Goal: Information Seeking & Learning: Check status

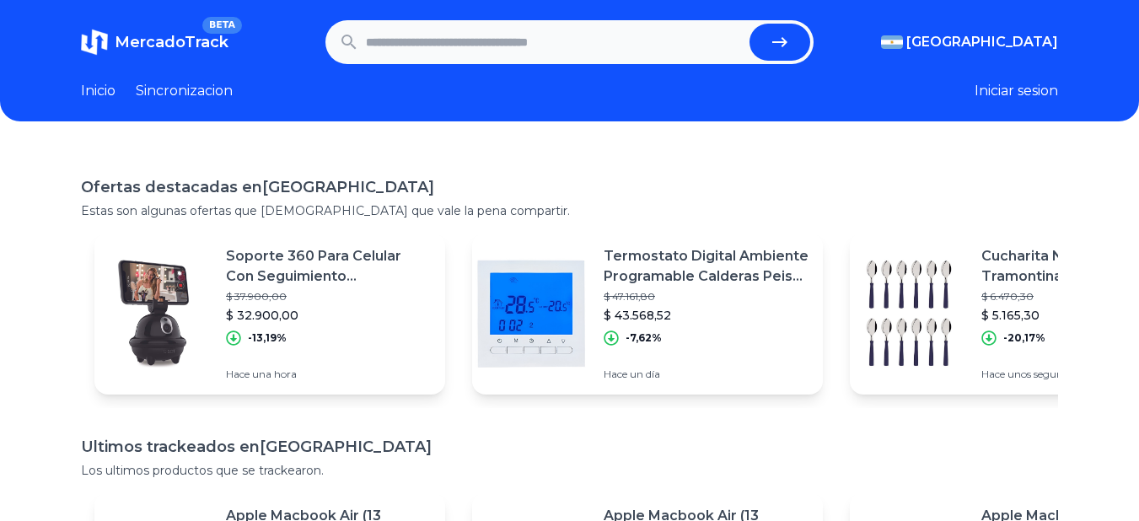
click at [453, 43] on input "text" at bounding box center [555, 42] width 378 height 37
type input "*"
type input "**********"
click at [807, 51] on button "submit" at bounding box center [780, 42] width 61 height 37
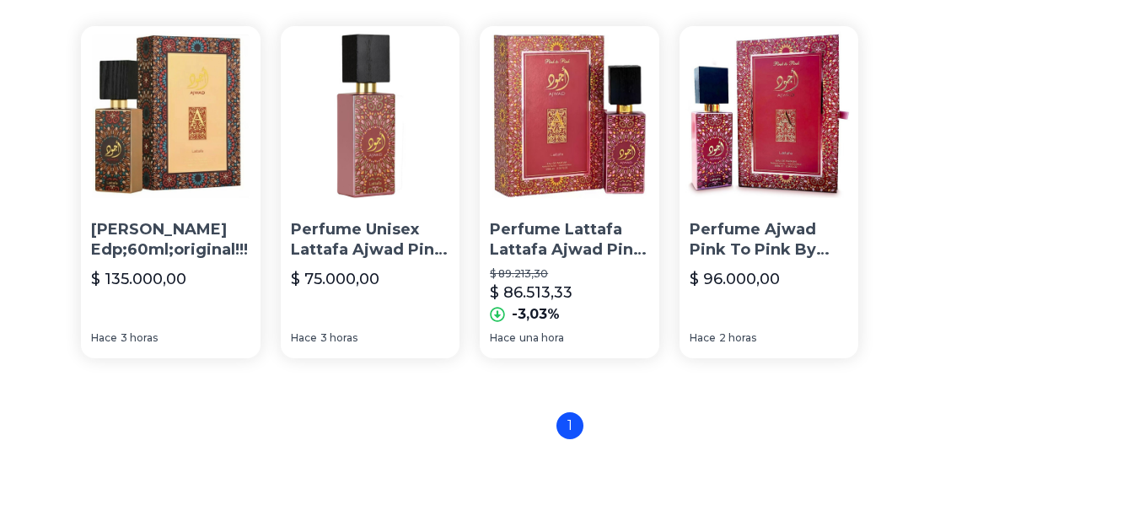
scroll to position [148, 0]
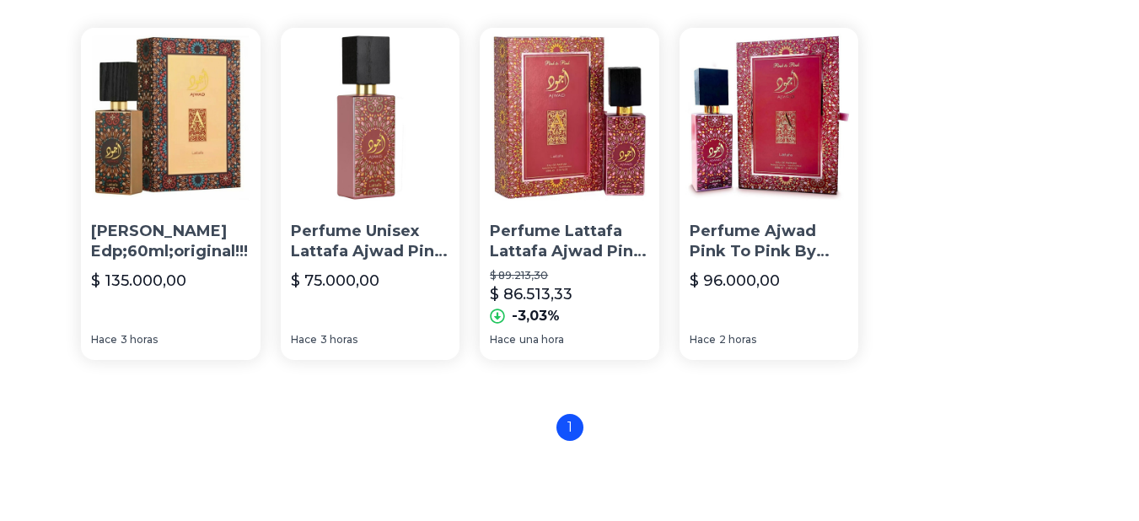
click at [632, 188] on img at bounding box center [570, 118] width 180 height 180
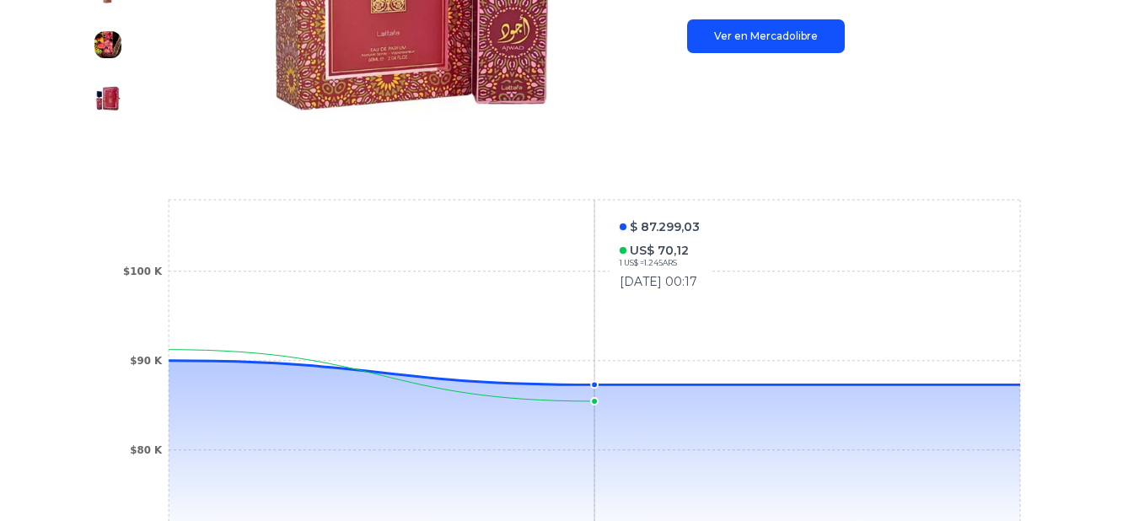
scroll to position [485, 0]
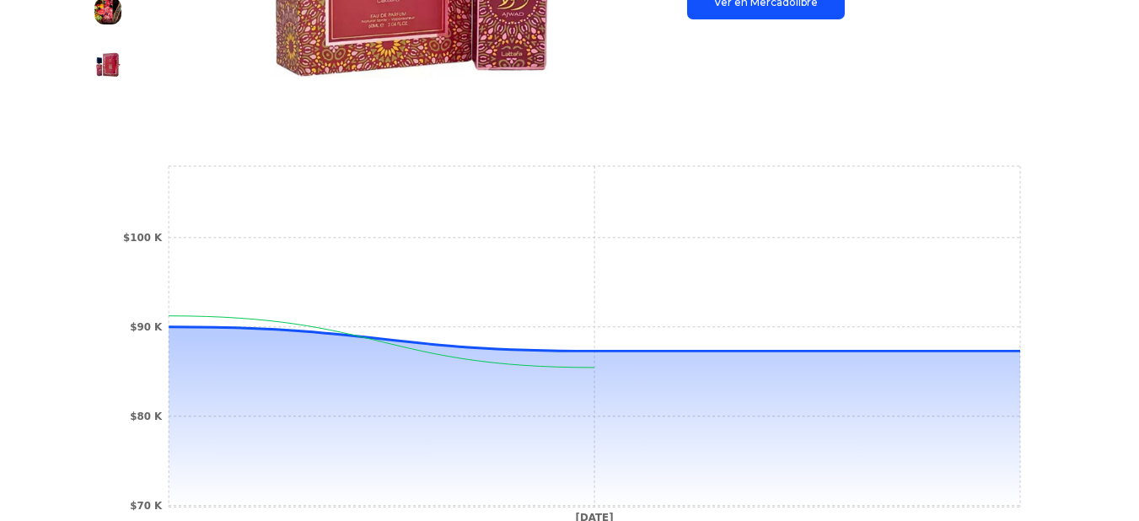
type input "**********"
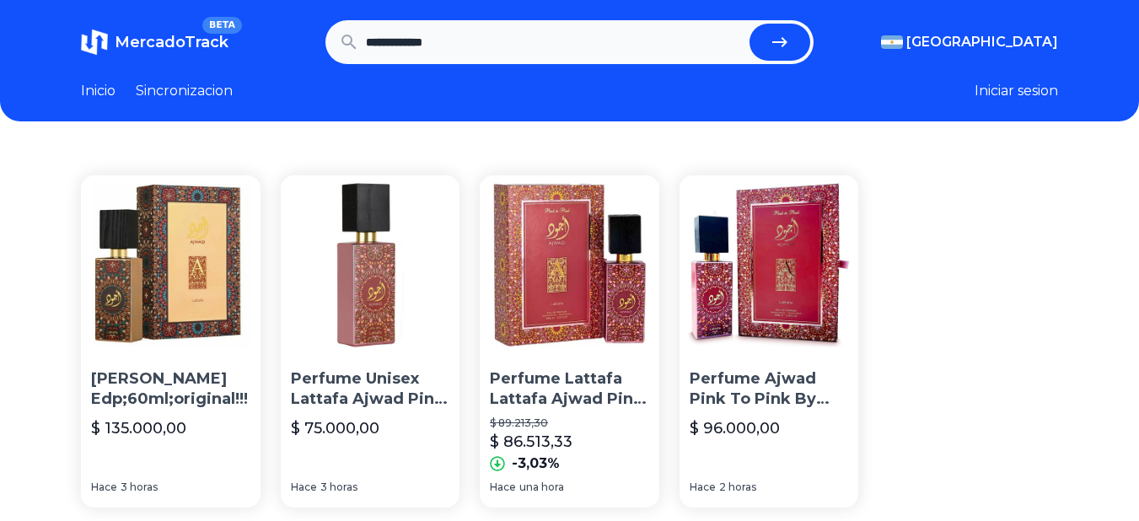
click at [116, 87] on link "Inicio" at bounding box center [98, 91] width 35 height 20
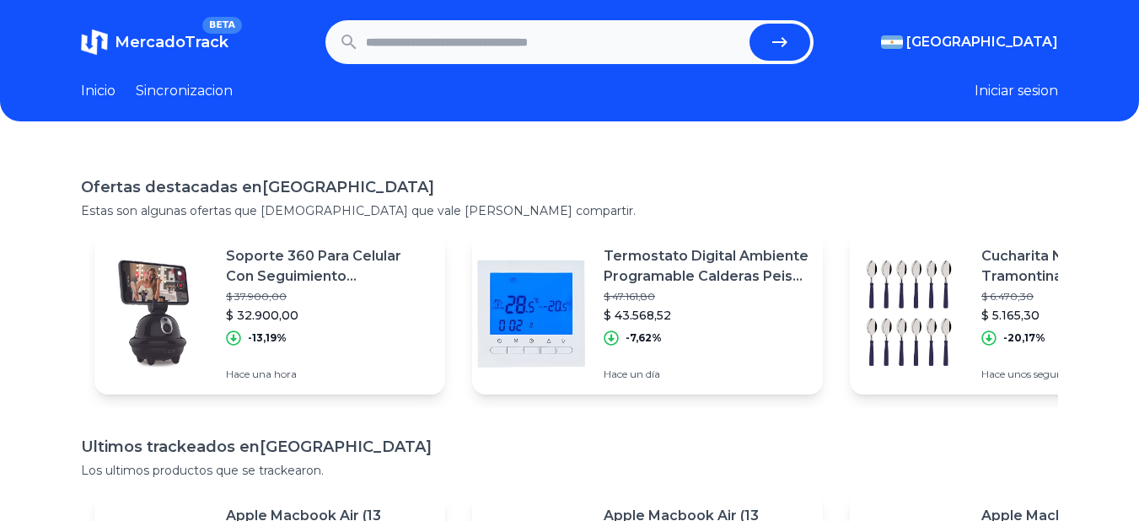
click at [204, 71] on header "MercadoTrack BETA [GEOGRAPHIC_DATA] [GEOGRAPHIC_DATA] [GEOGRAPHIC_DATA] [GEOGRA…" at bounding box center [569, 60] width 1139 height 121
click at [200, 93] on link "Sincronizacion" at bounding box center [184, 91] width 97 height 20
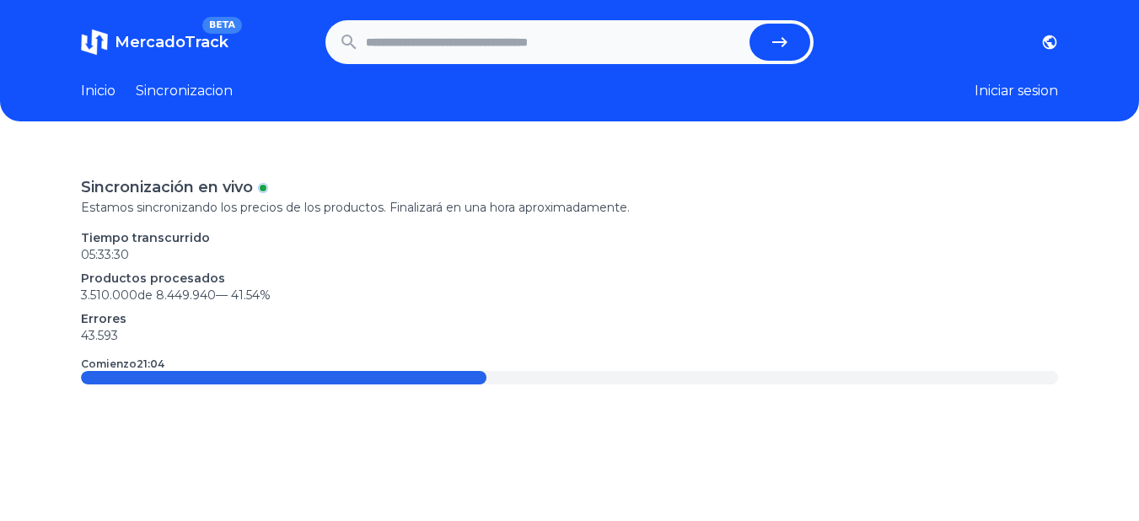
click at [222, 51] on span "MercadoTrack" at bounding box center [172, 42] width 114 height 19
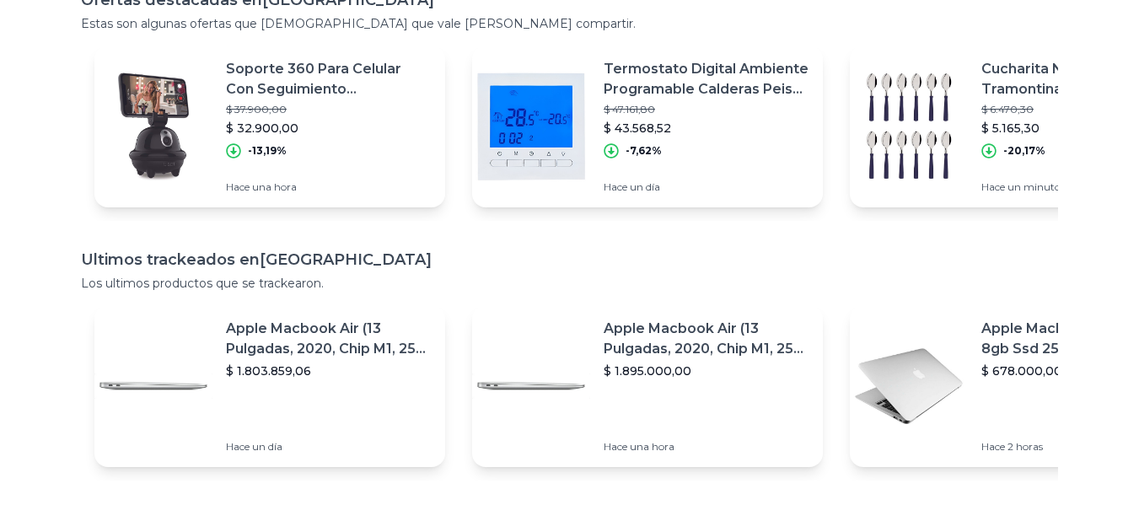
scroll to position [189, 0]
